Goal: Task Accomplishment & Management: Manage account settings

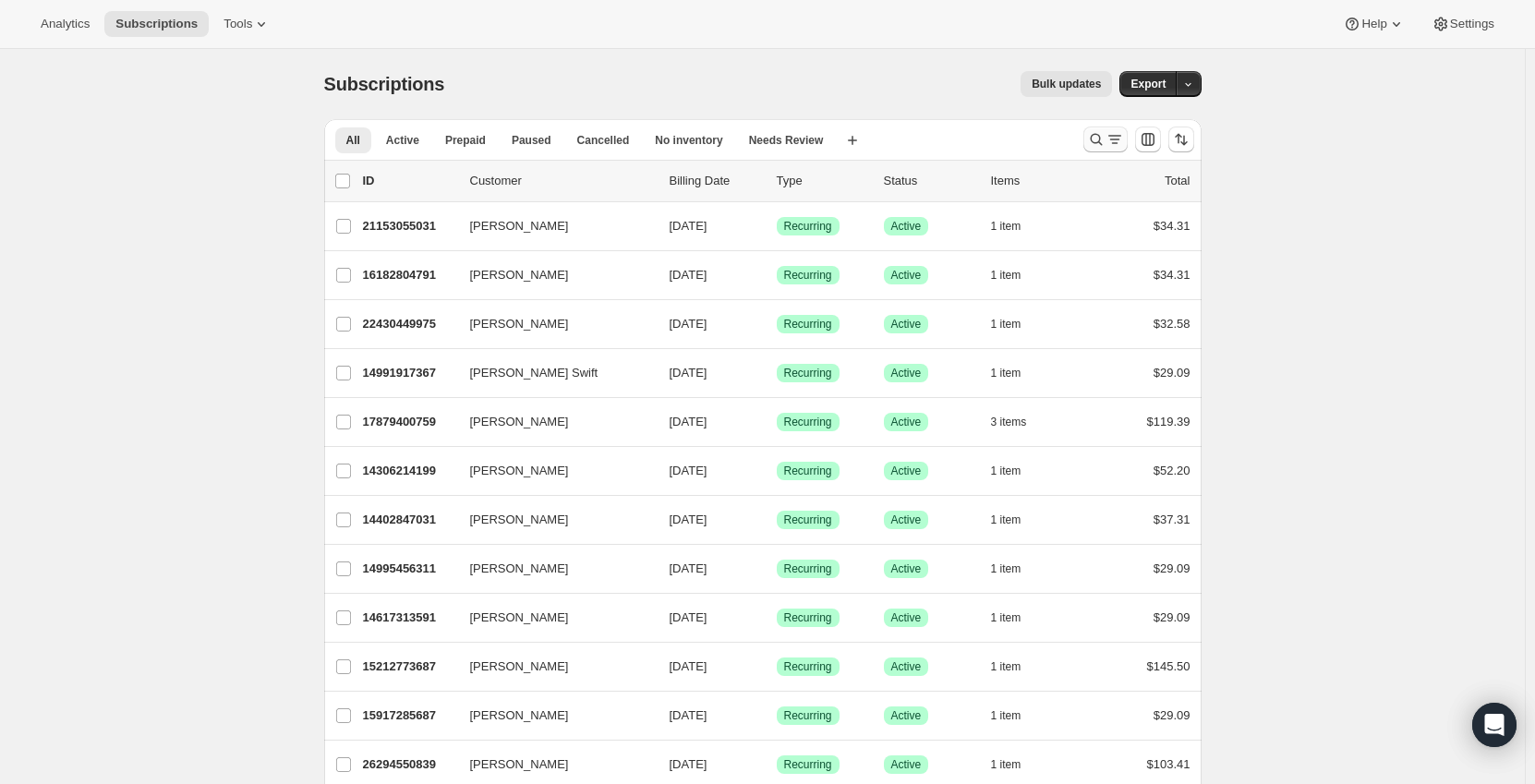
click at [1117, 143] on icon "Search and filter results" at bounding box center [1114, 139] width 19 height 19
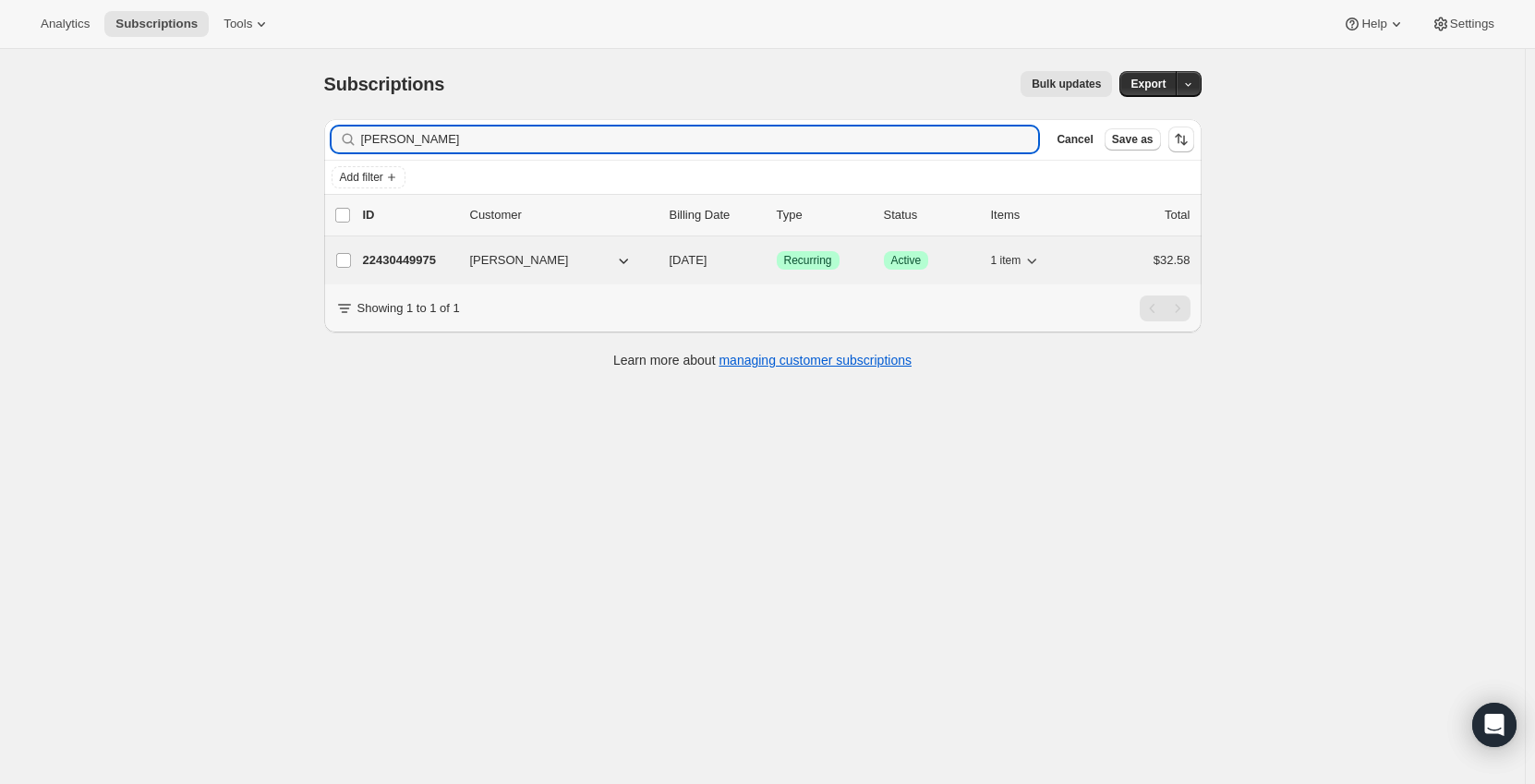
type input "[PERSON_NAME]"
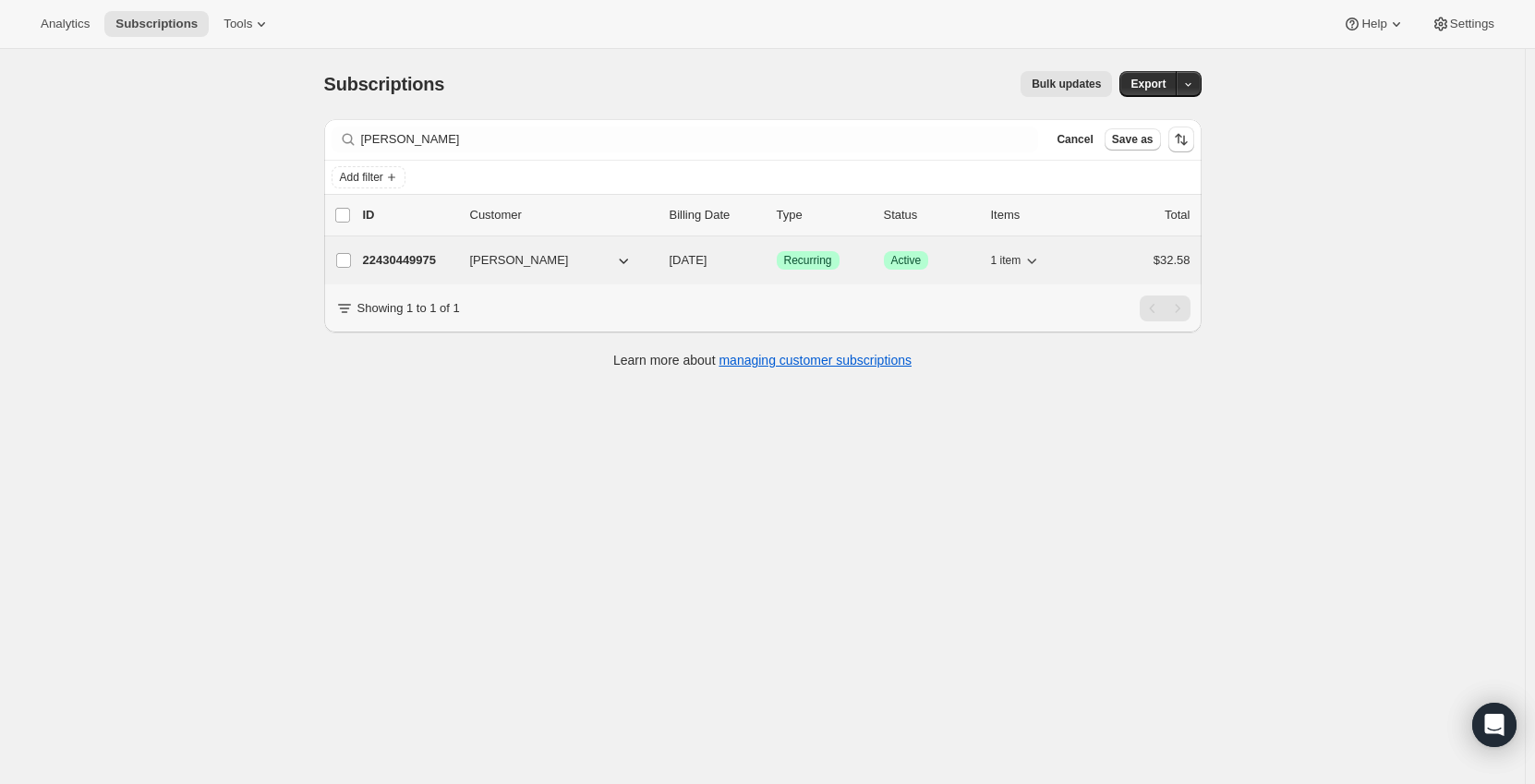
click at [390, 262] on p "22430449975" at bounding box center [408, 260] width 92 height 19
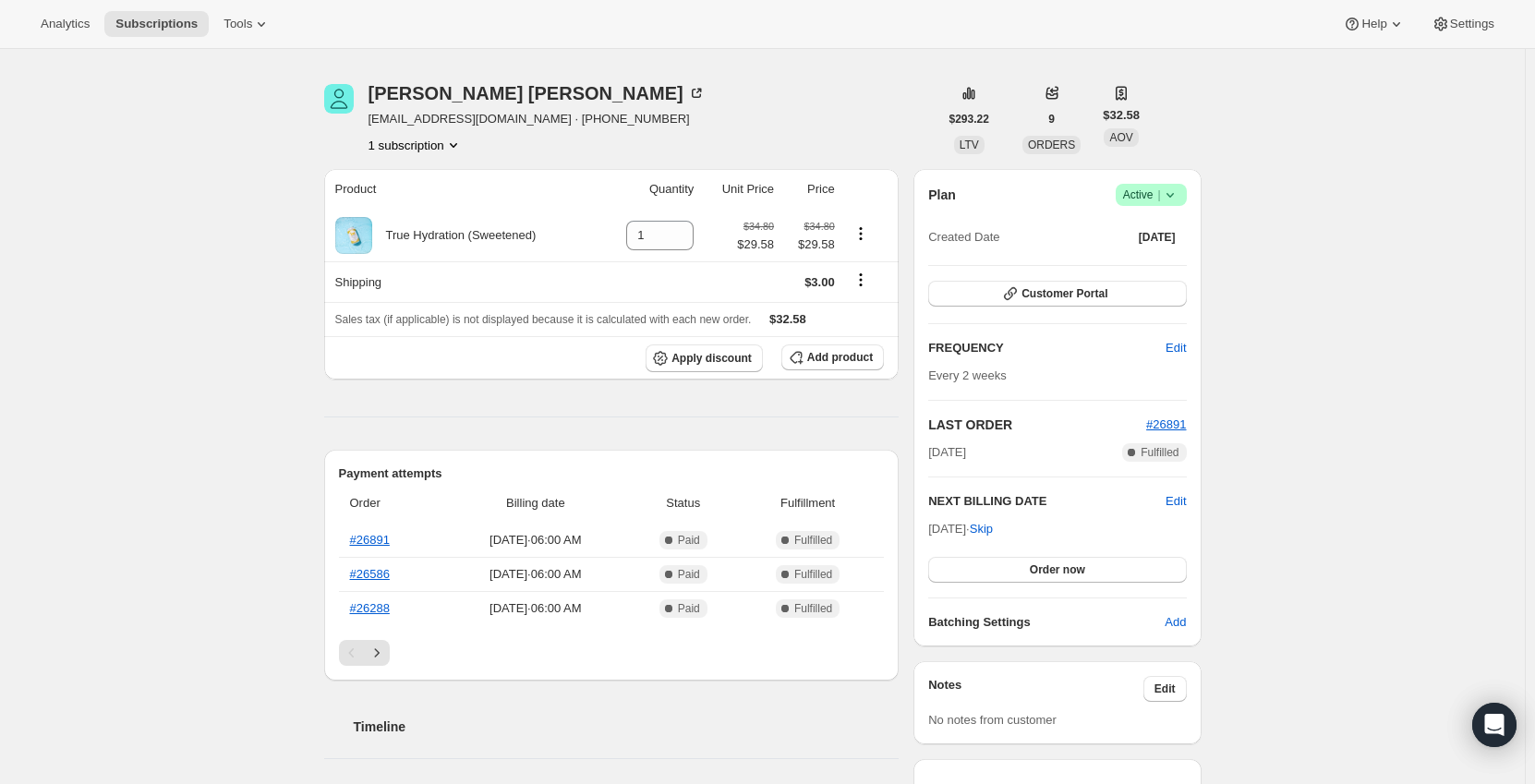
scroll to position [92, 0]
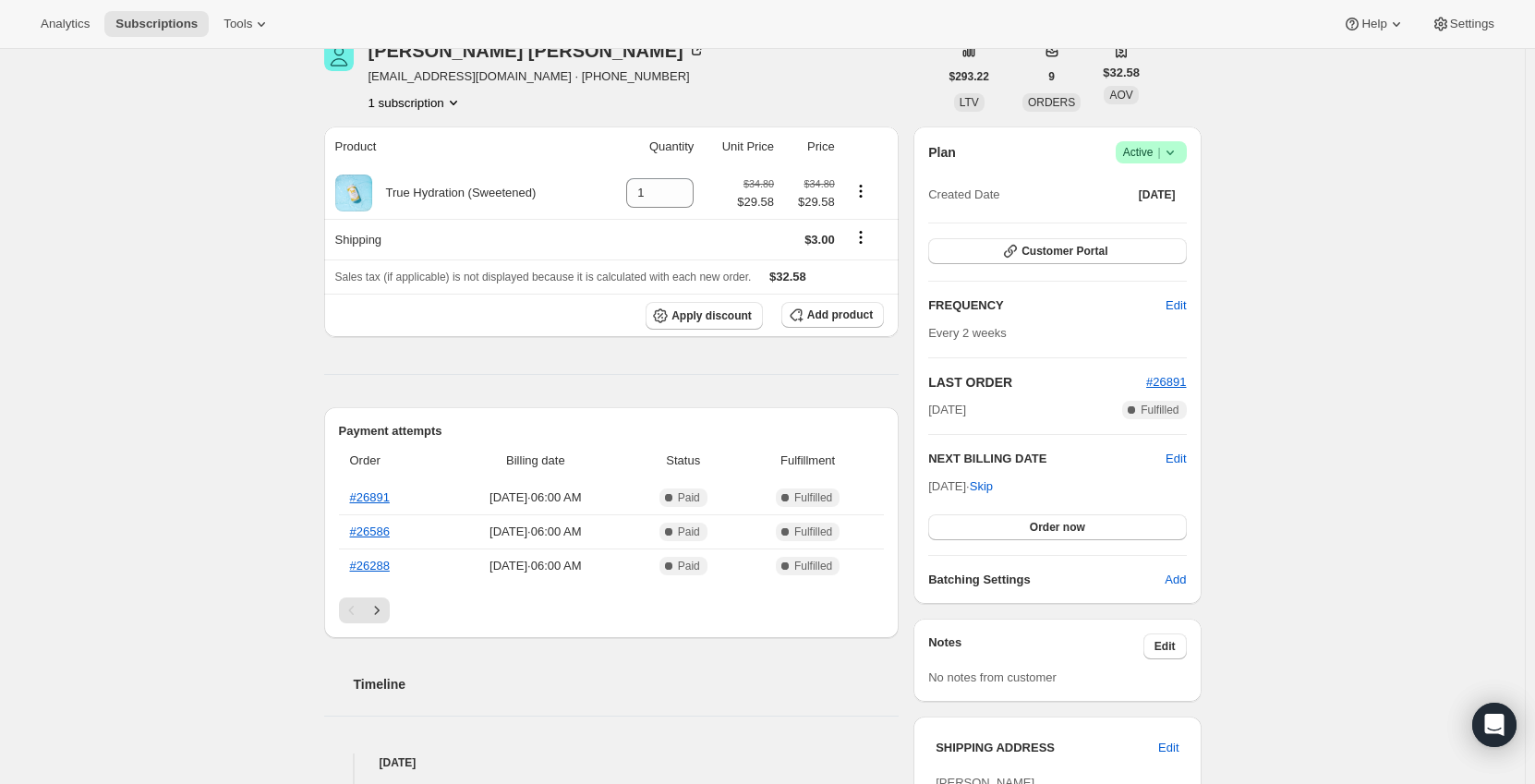
click at [1166, 151] on icon at bounding box center [1170, 152] width 19 height 19
click at [1184, 189] on span "Pause subscription" at bounding box center [1155, 189] width 102 height 14
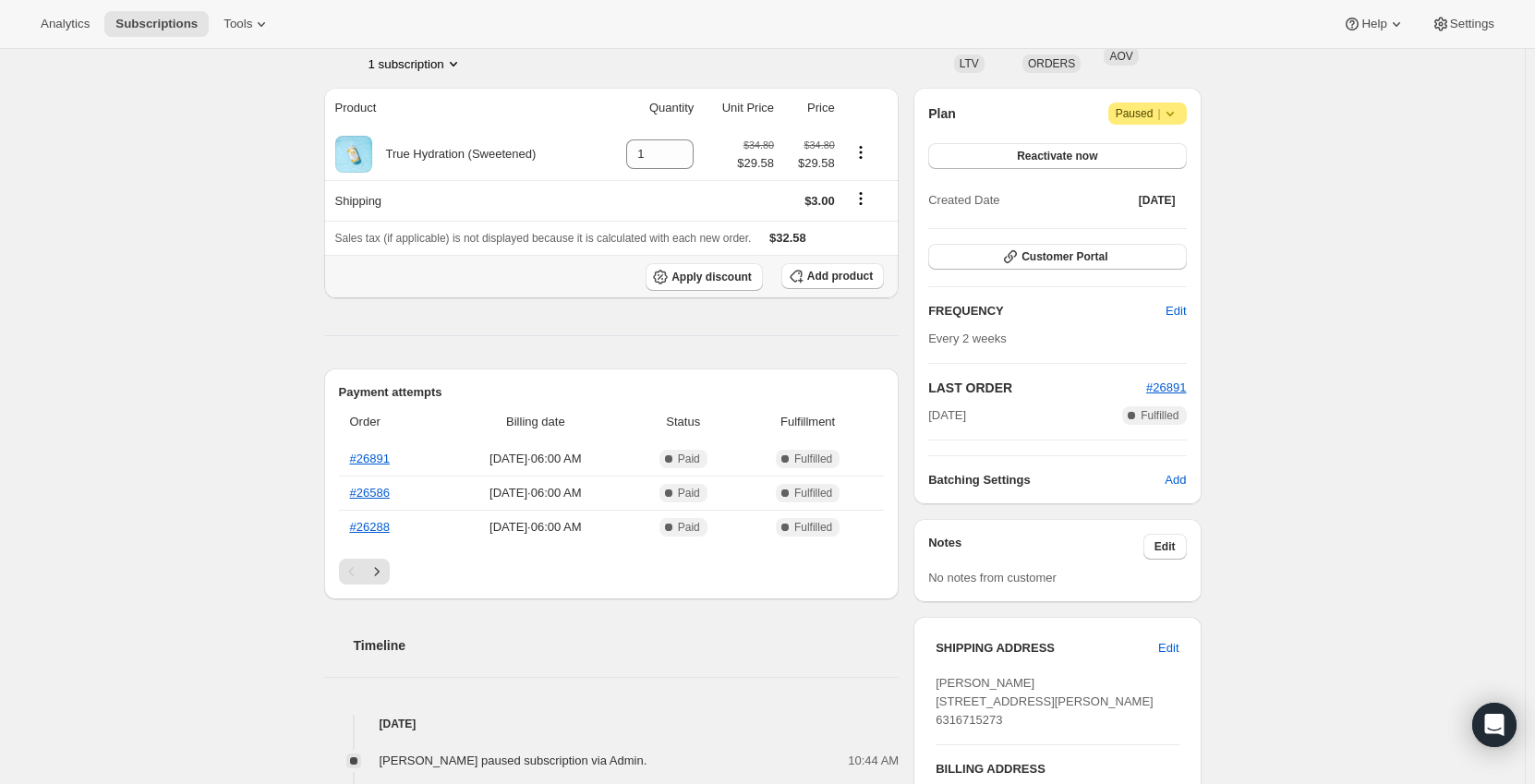
scroll to position [184, 0]
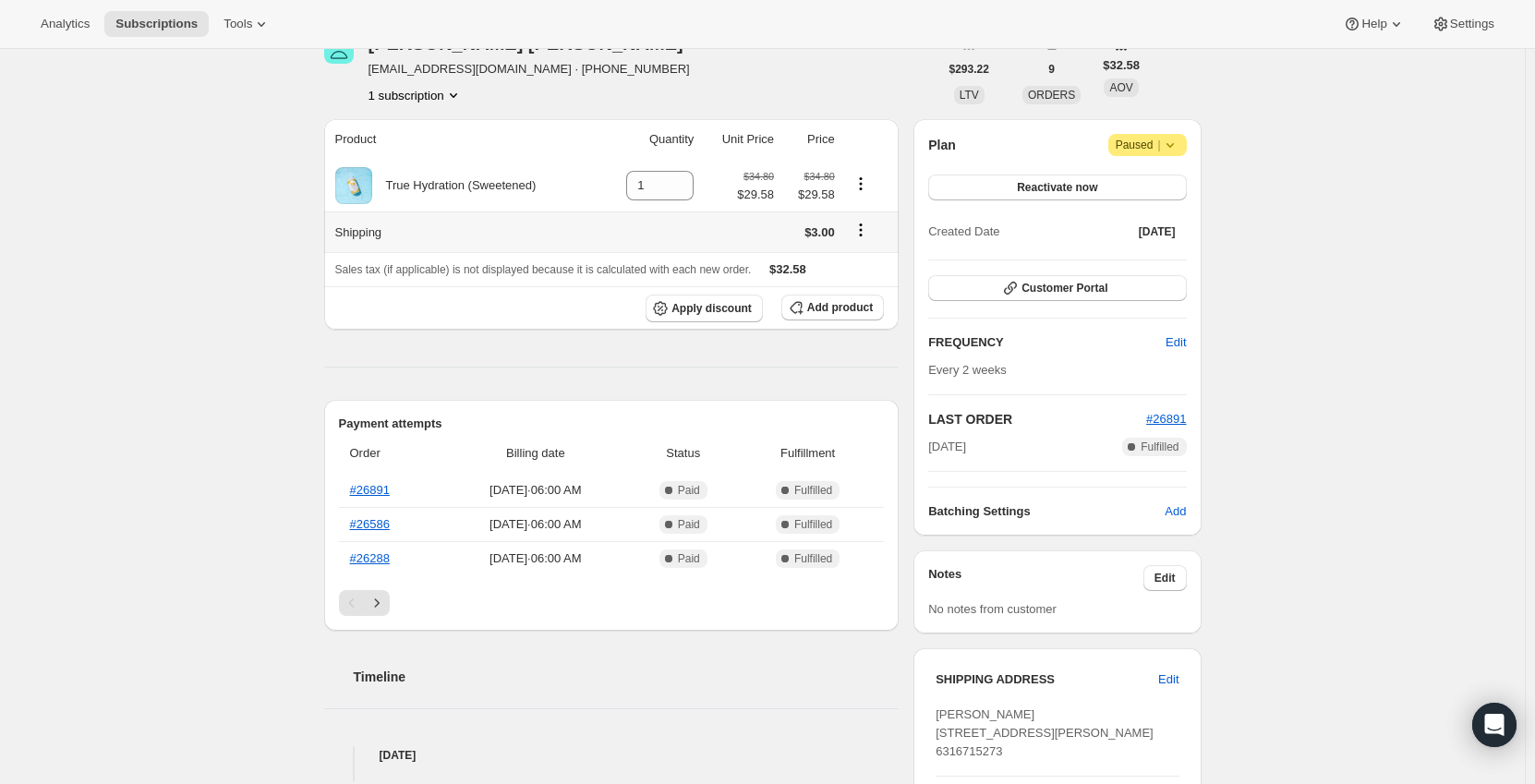
click at [870, 232] on icon "Shipping actions" at bounding box center [861, 230] width 19 height 19
click at [271, 258] on div "Subscription #22430449975. This page is ready Subscription #22430449975 Success…" at bounding box center [762, 618] width 1524 height 1508
click at [858, 234] on icon "Shipping actions" at bounding box center [861, 230] width 19 height 19
click at [853, 280] on div "Edit shipping rate" at bounding box center [864, 265] width 115 height 41
click at [861, 267] on span "Edit shipping rate" at bounding box center [863, 266] width 92 height 14
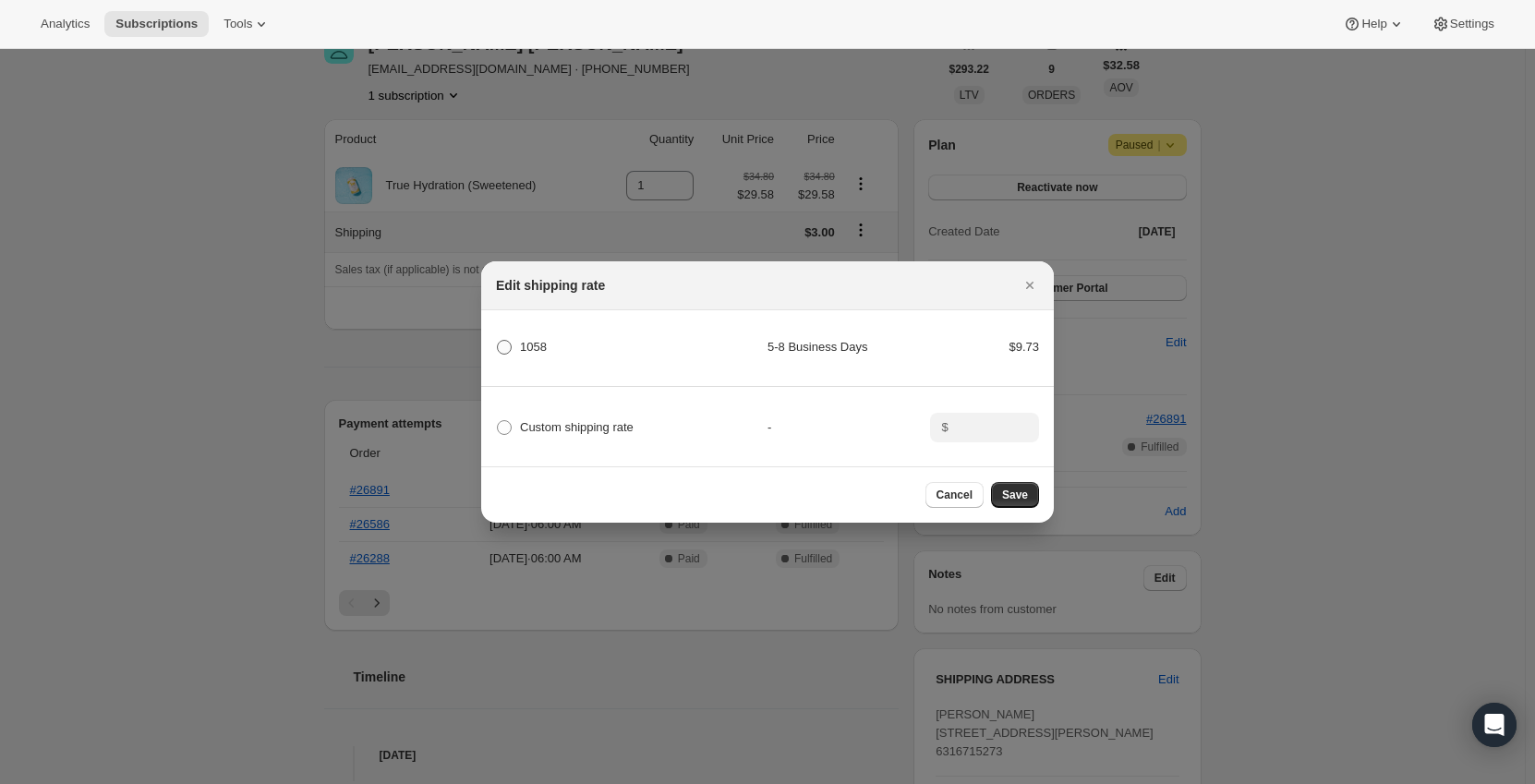
click at [510, 341] on span ":re4:" at bounding box center [504, 346] width 15 height 15
click at [498, 341] on input "1058" at bounding box center [497, 340] width 1 height 1
radio input "true"
click at [1037, 498] on div "Cancel Save" at bounding box center [768, 494] width 572 height 56
click at [1018, 500] on span "Save" at bounding box center [1015, 494] width 26 height 15
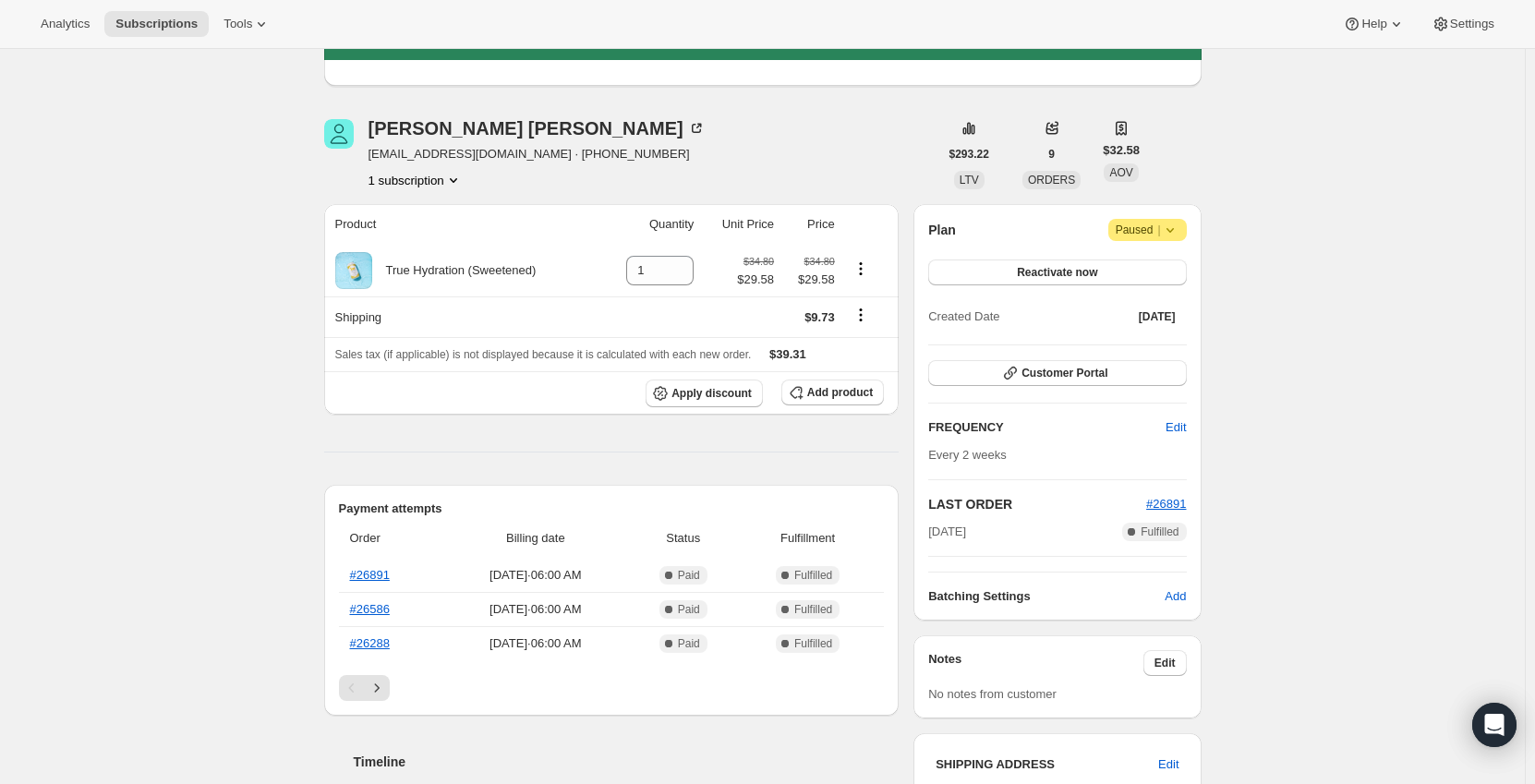
drag, startPoint x: 690, startPoint y: 397, endPoint x: 621, endPoint y: 441, distance: 81.8
click at [842, 399] on span "Add product" at bounding box center [840, 392] width 65 height 15
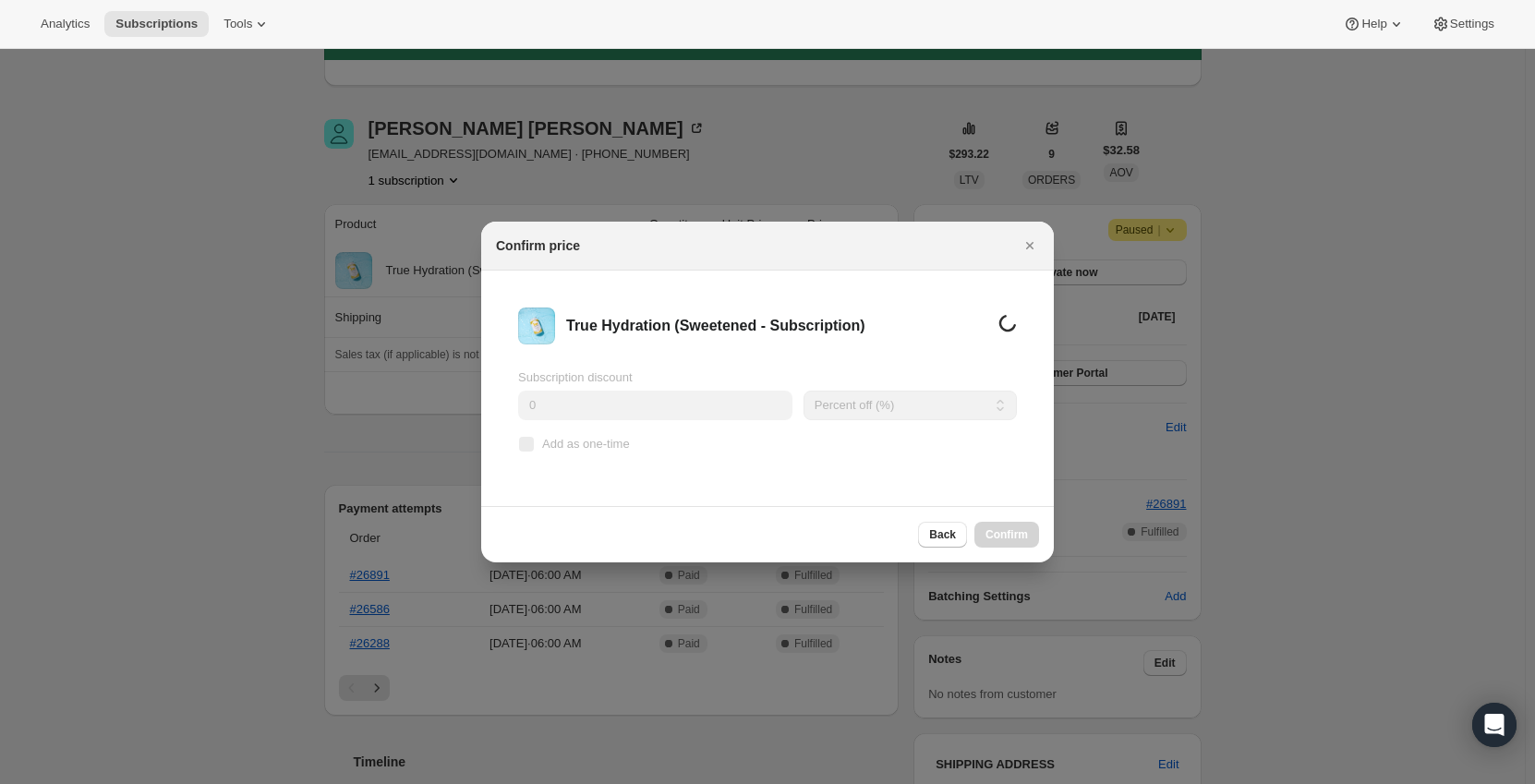
scroll to position [0, 0]
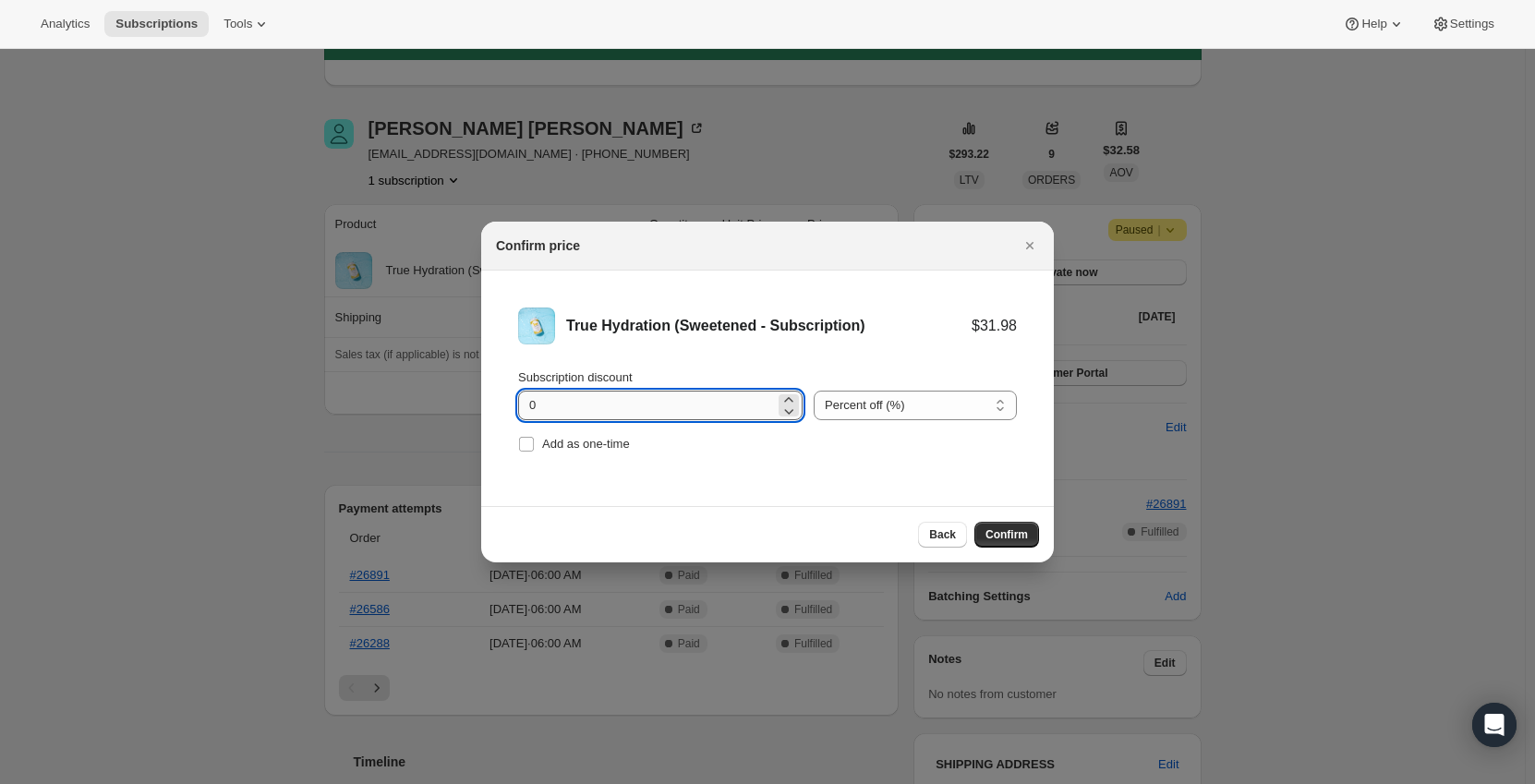
click at [658, 403] on input "0" at bounding box center [646, 405] width 256 height 30
click at [580, 405] on input "015" at bounding box center [646, 405] width 256 height 30
type input "15"
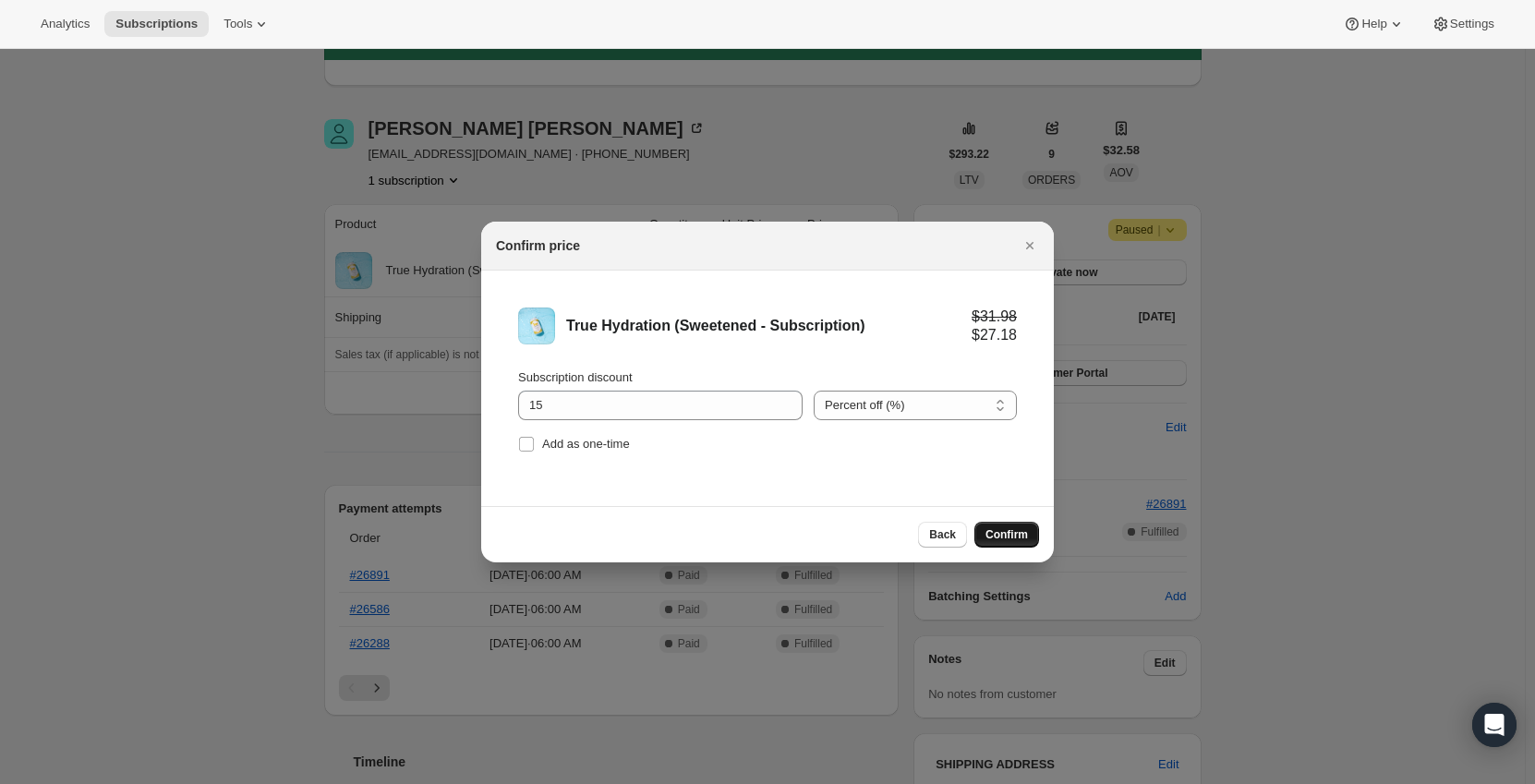
click at [998, 539] on span "Confirm" at bounding box center [1006, 534] width 43 height 15
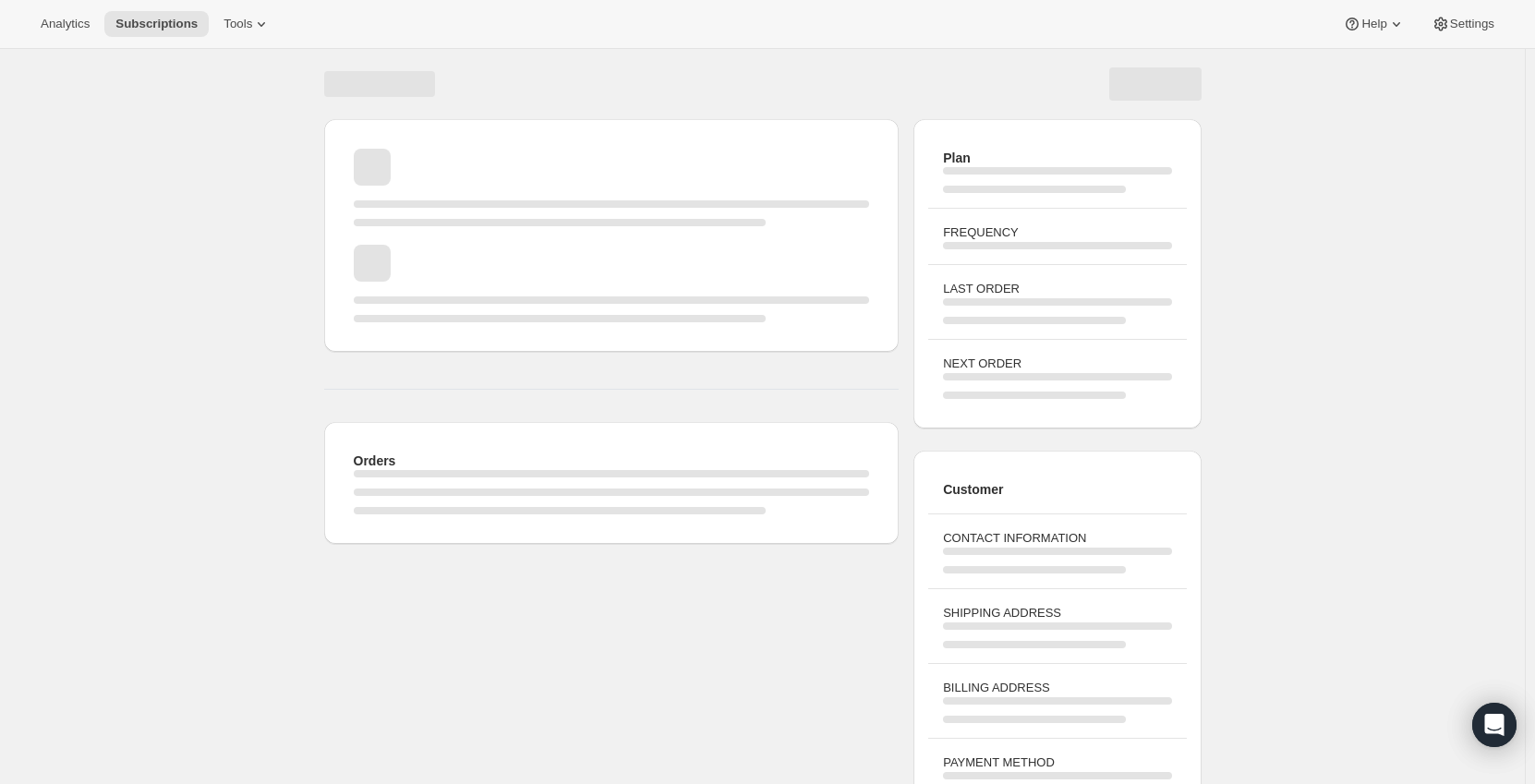
scroll to position [50, 0]
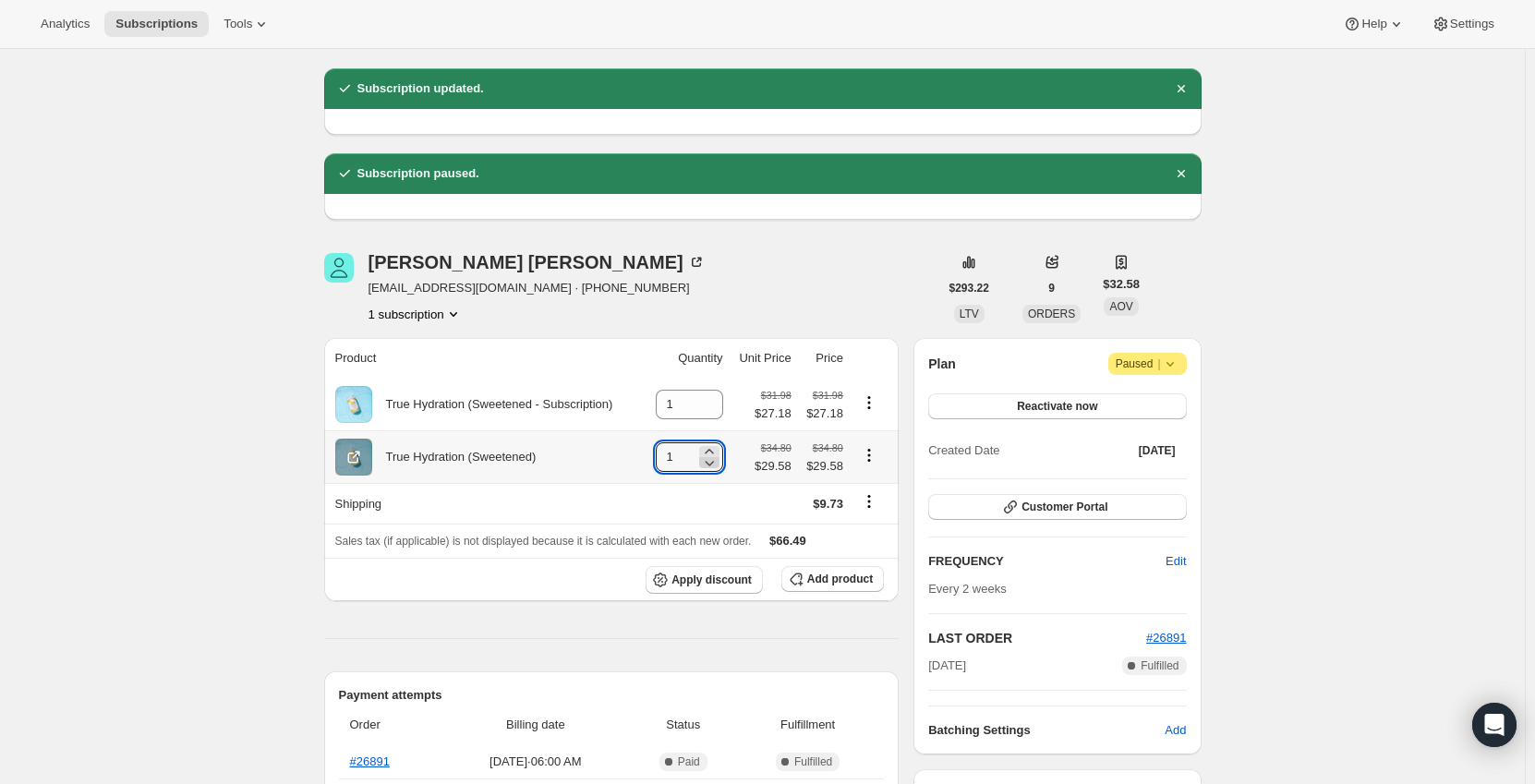
click at [714, 466] on icon at bounding box center [708, 463] width 9 height 6
type input "0"
